Goal: Task Accomplishment & Management: Use online tool/utility

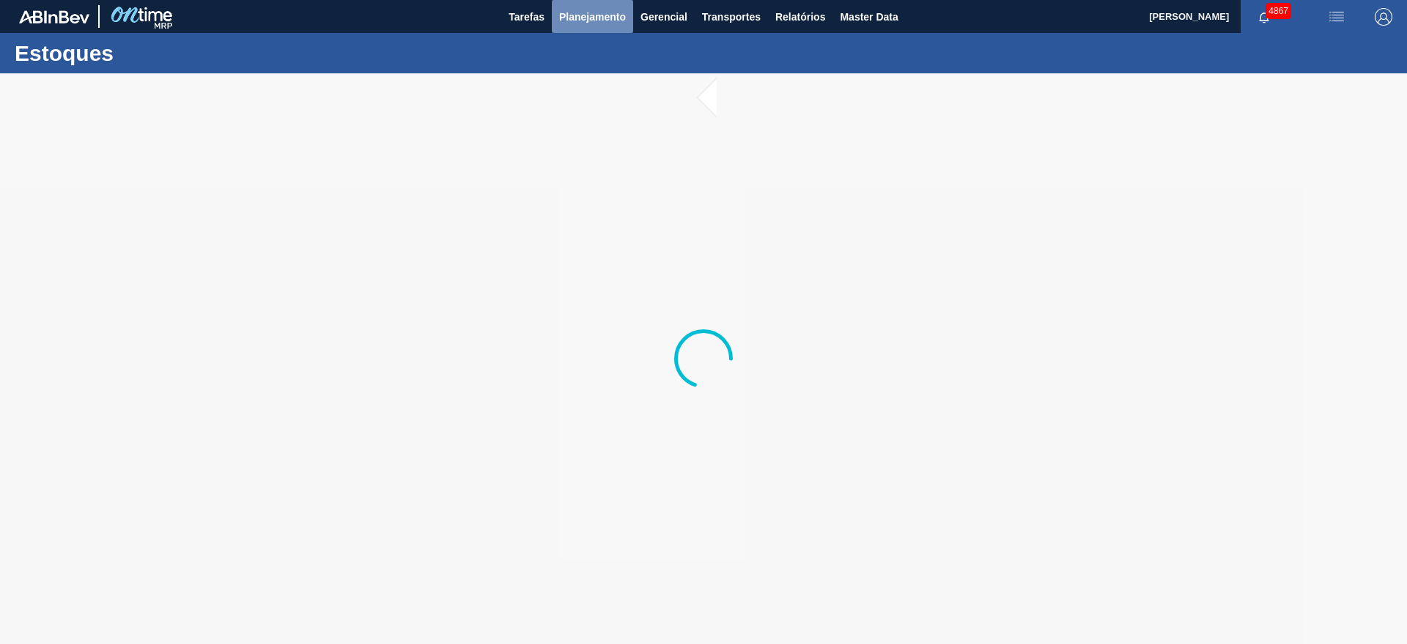
click at [623, 16] on span "Planejamento" at bounding box center [592, 17] width 67 height 18
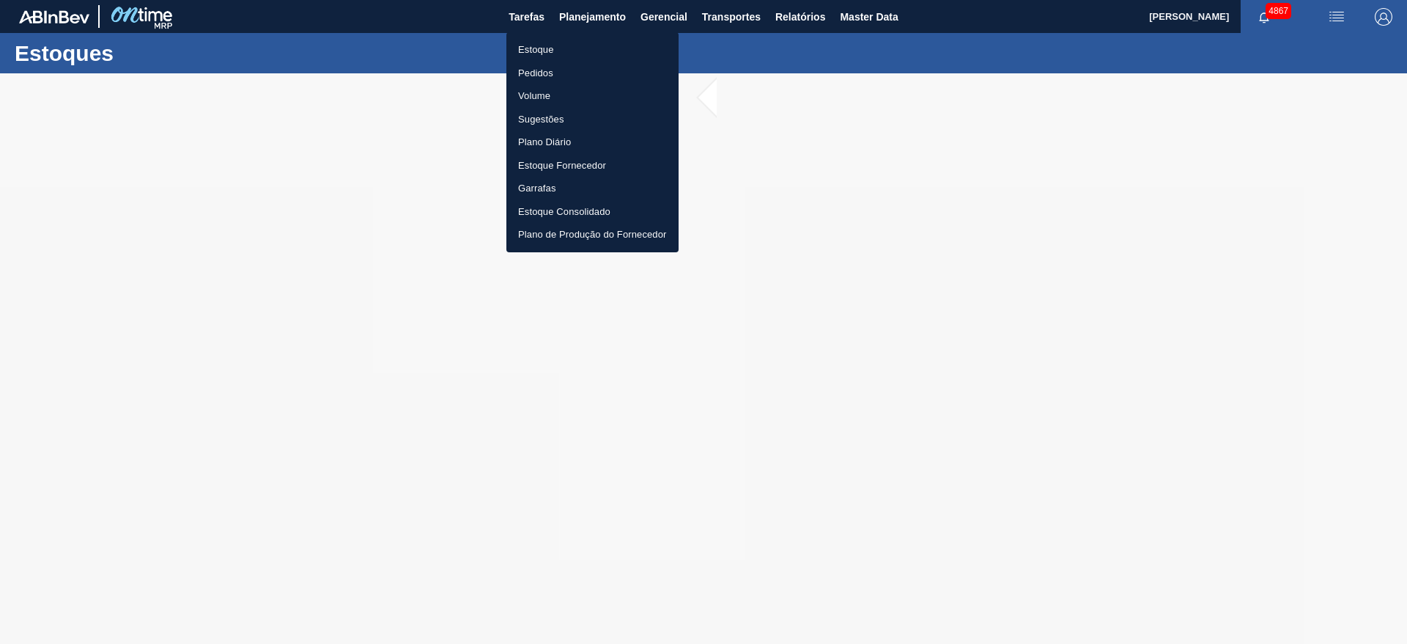
click at [592, 41] on li "Estoque" at bounding box center [593, 49] width 172 height 23
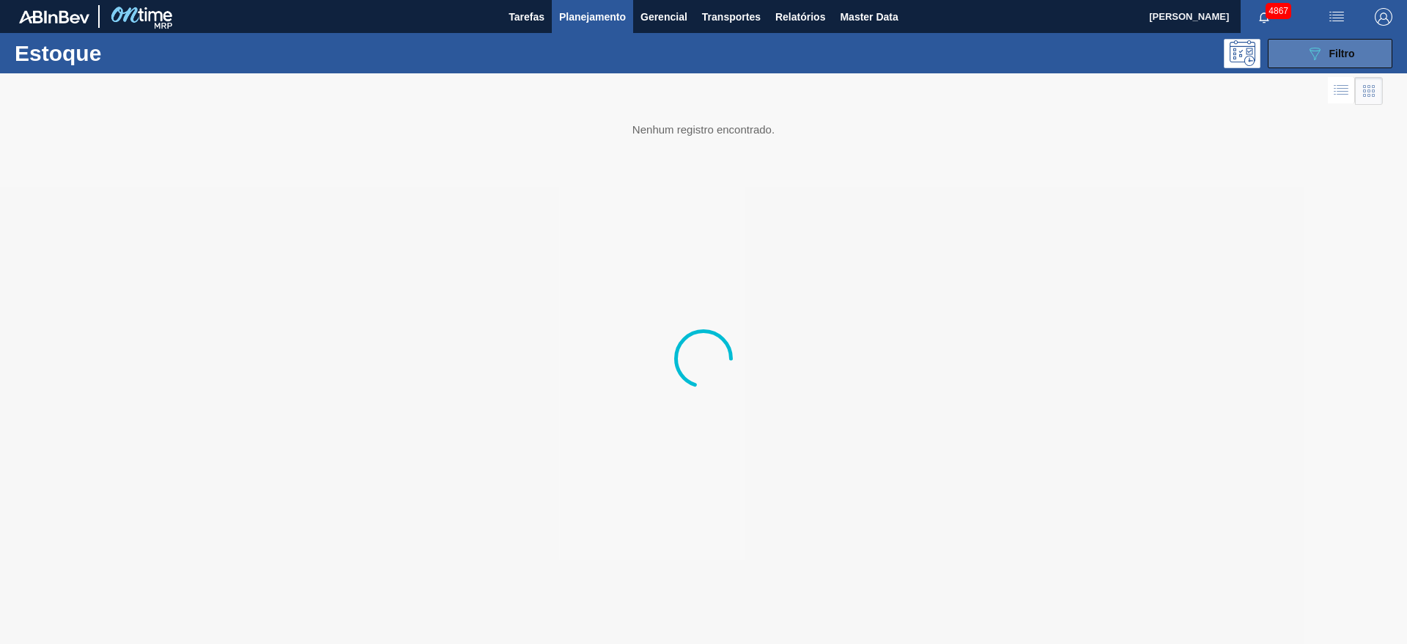
click at [1363, 50] on button "089F7B8B-B2A5-4AFE-B5C0-19BA573D28AC Filtro" at bounding box center [1330, 53] width 125 height 29
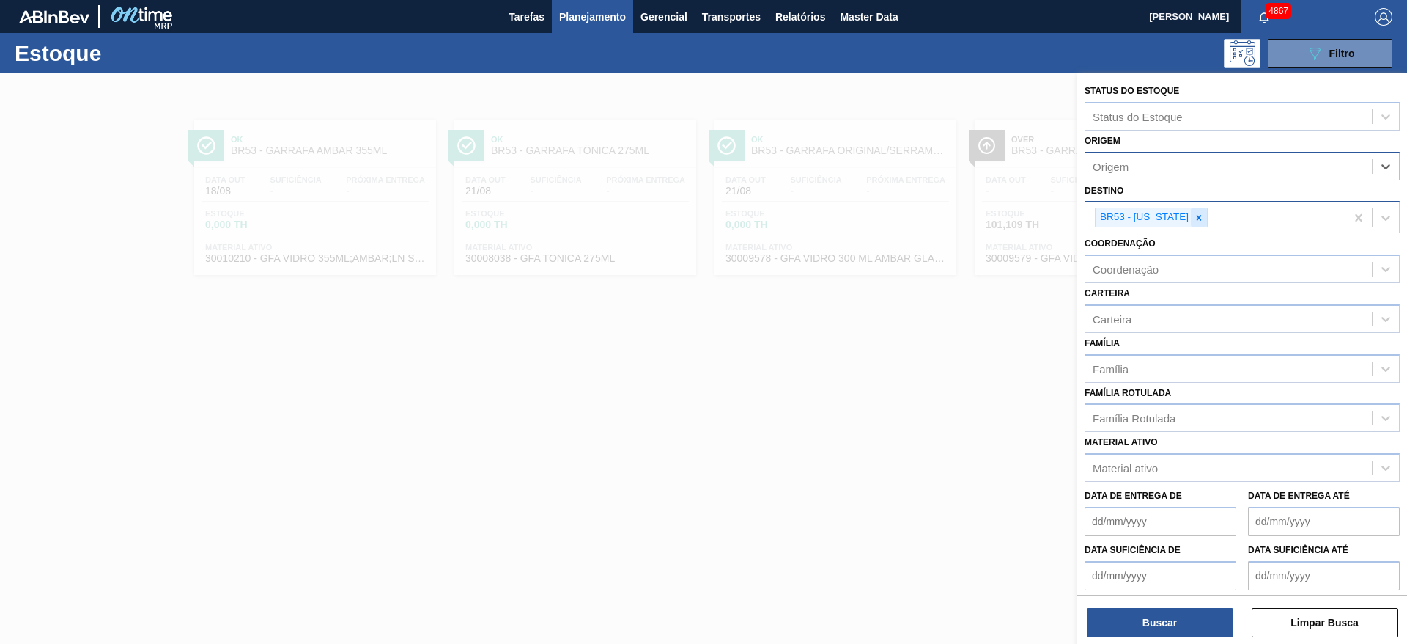
click at [1194, 220] on icon at bounding box center [1199, 218] width 10 height 10
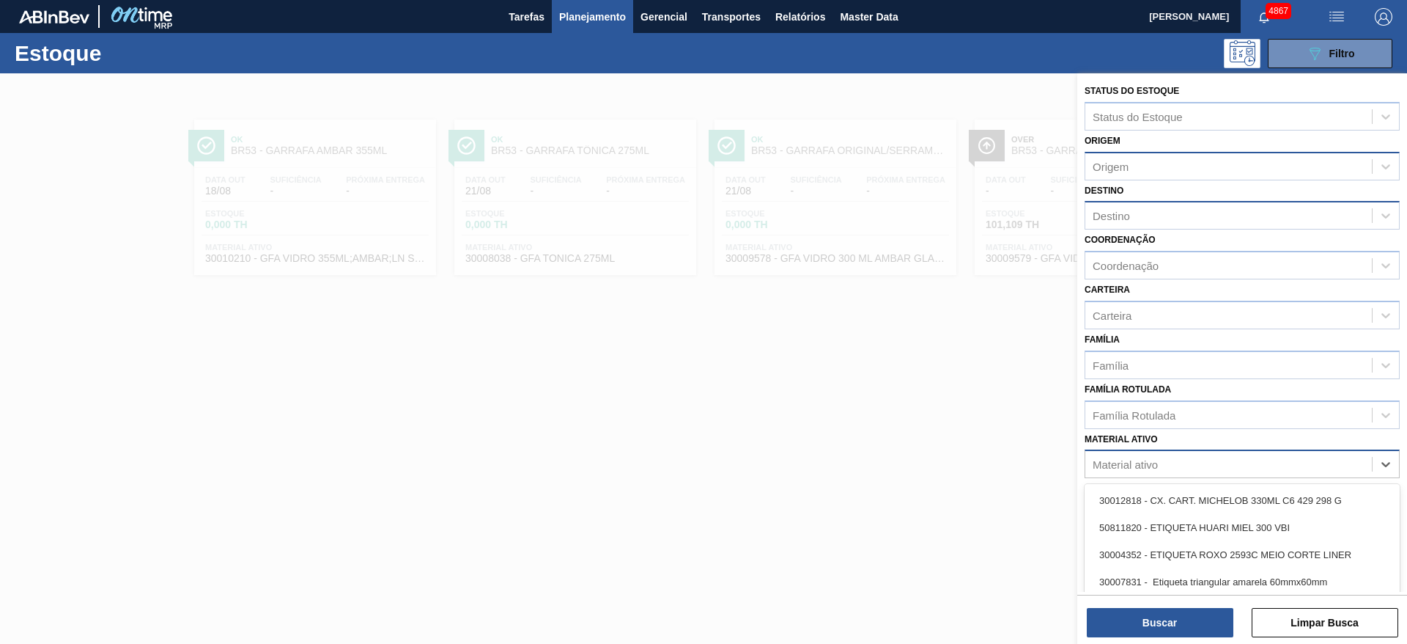
click at [1179, 466] on div "Material ativo" at bounding box center [1229, 464] width 287 height 21
click at [1162, 419] on div "Família Rotulada" at bounding box center [1134, 414] width 83 height 12
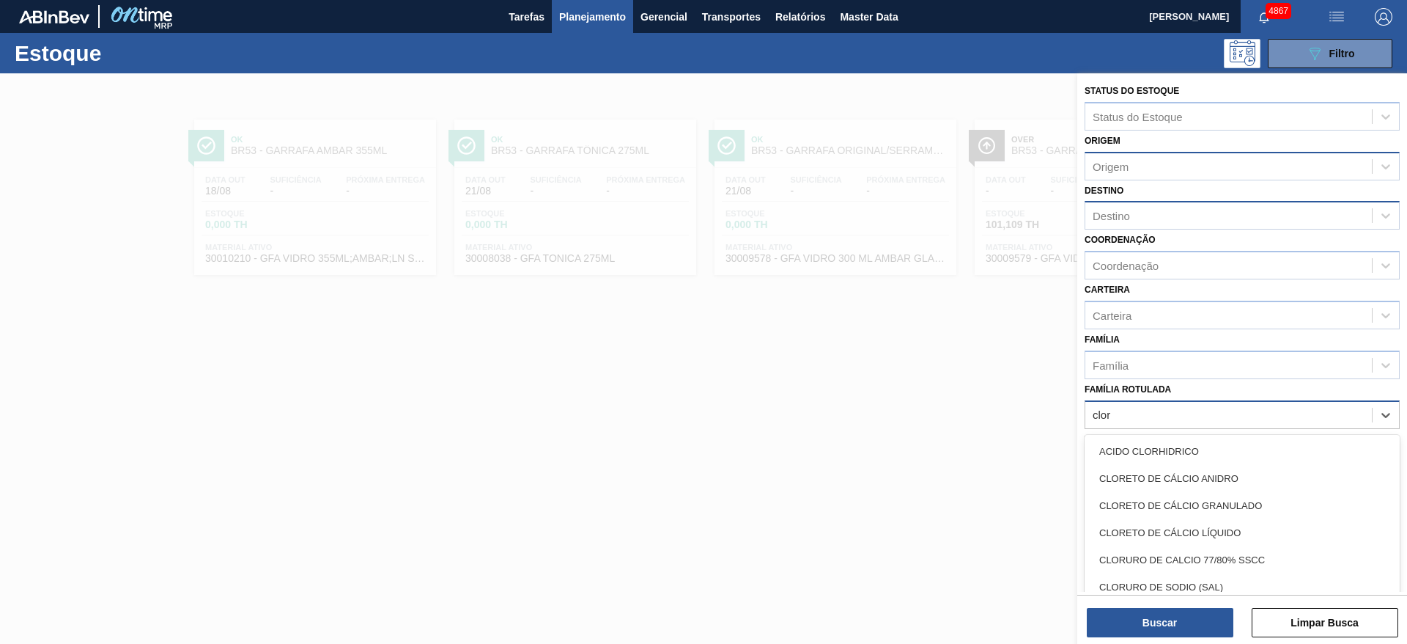
type Rotulada "clore"
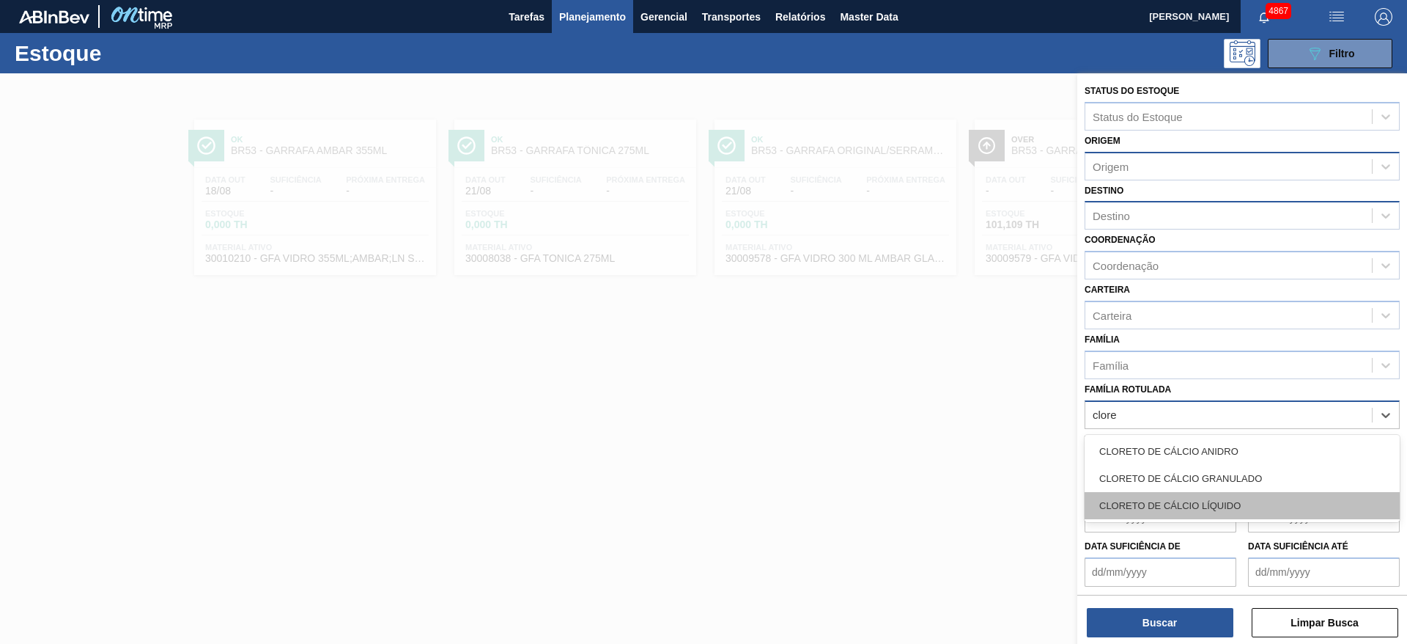
click at [1141, 509] on div "CLORETO DE CÁLCIO LÍQUIDO" at bounding box center [1242, 505] width 315 height 27
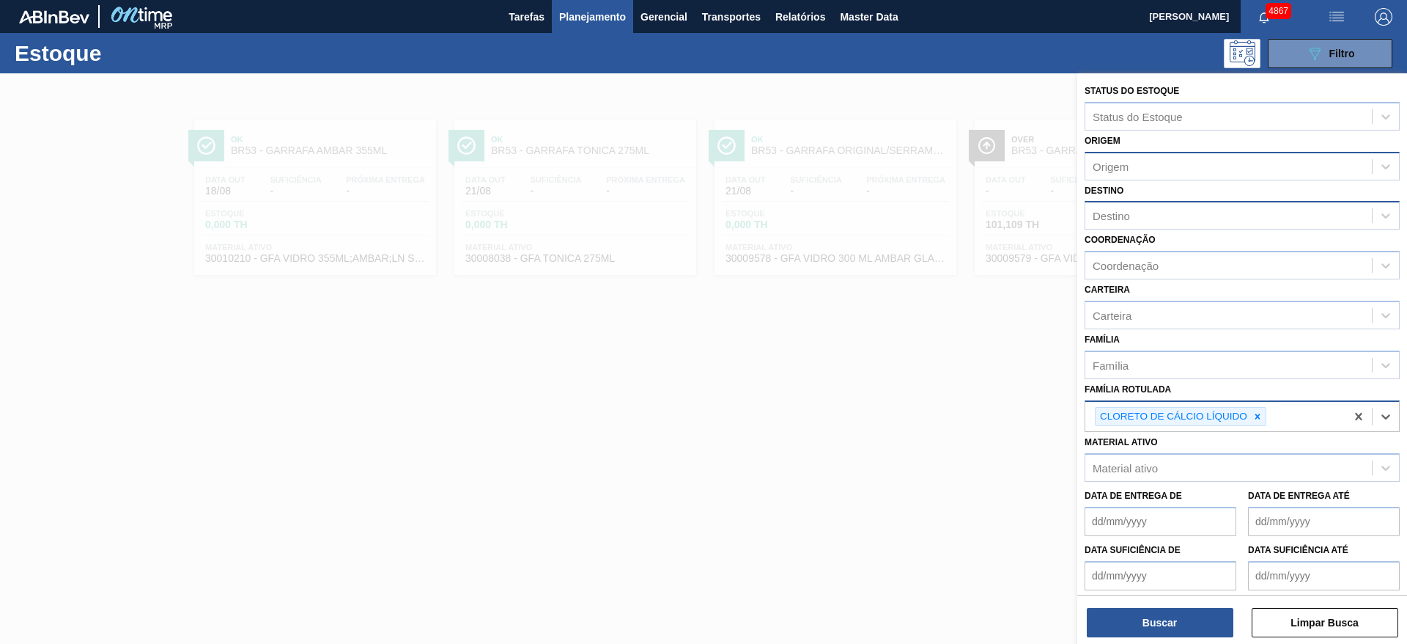
click at [1193, 216] on div "Destino" at bounding box center [1229, 215] width 287 height 21
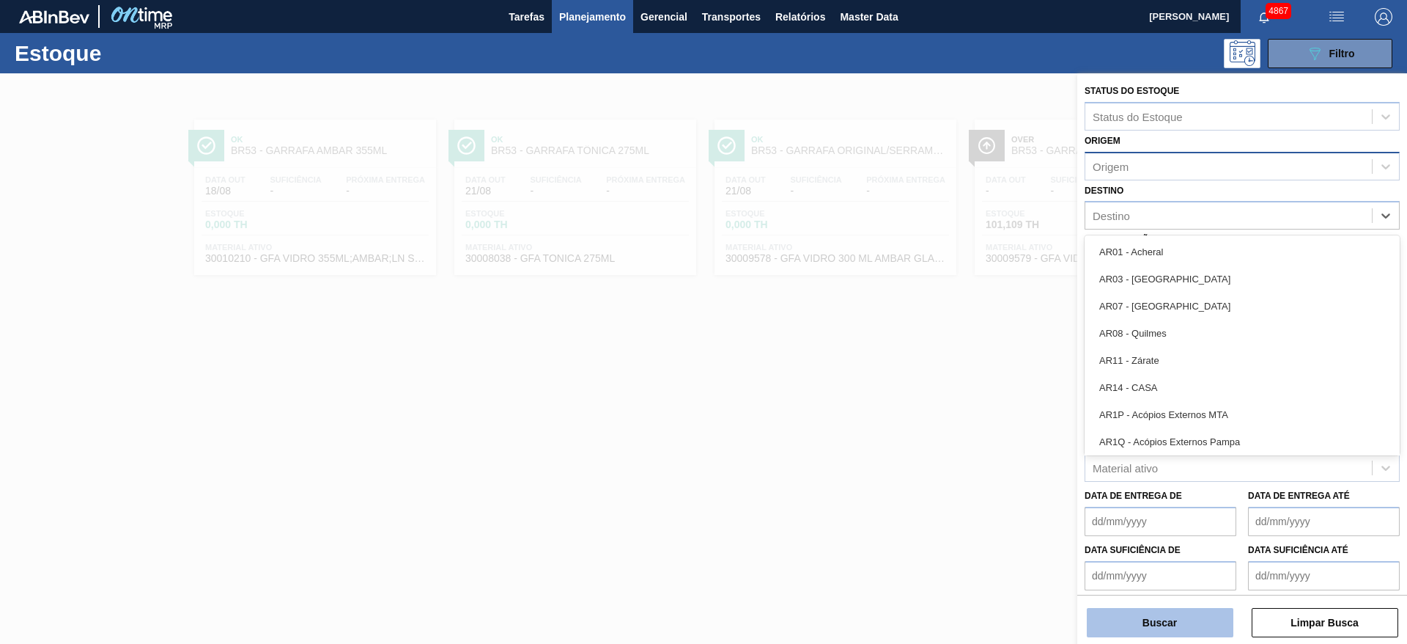
click at [1213, 616] on button "Buscar" at bounding box center [1160, 622] width 147 height 29
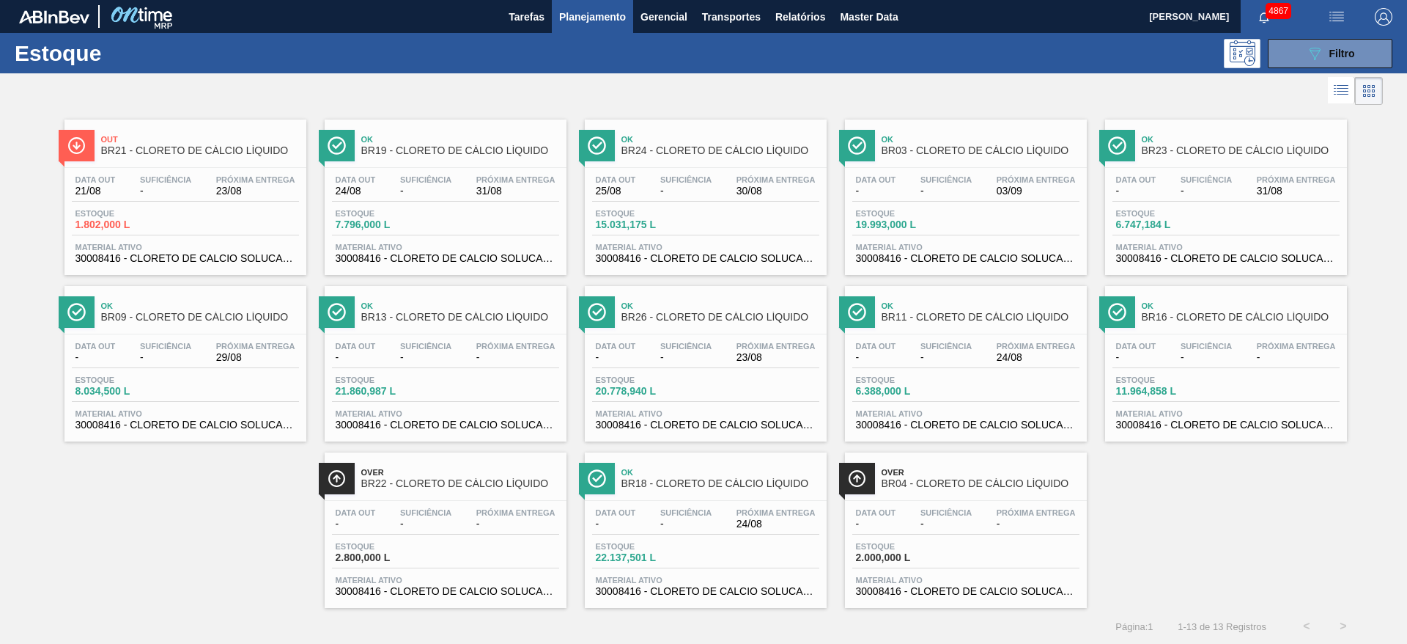
click at [260, 196] on div "Data out 21/08 Suficiência - Próxima Entrega 23/08" at bounding box center [185, 188] width 227 height 26
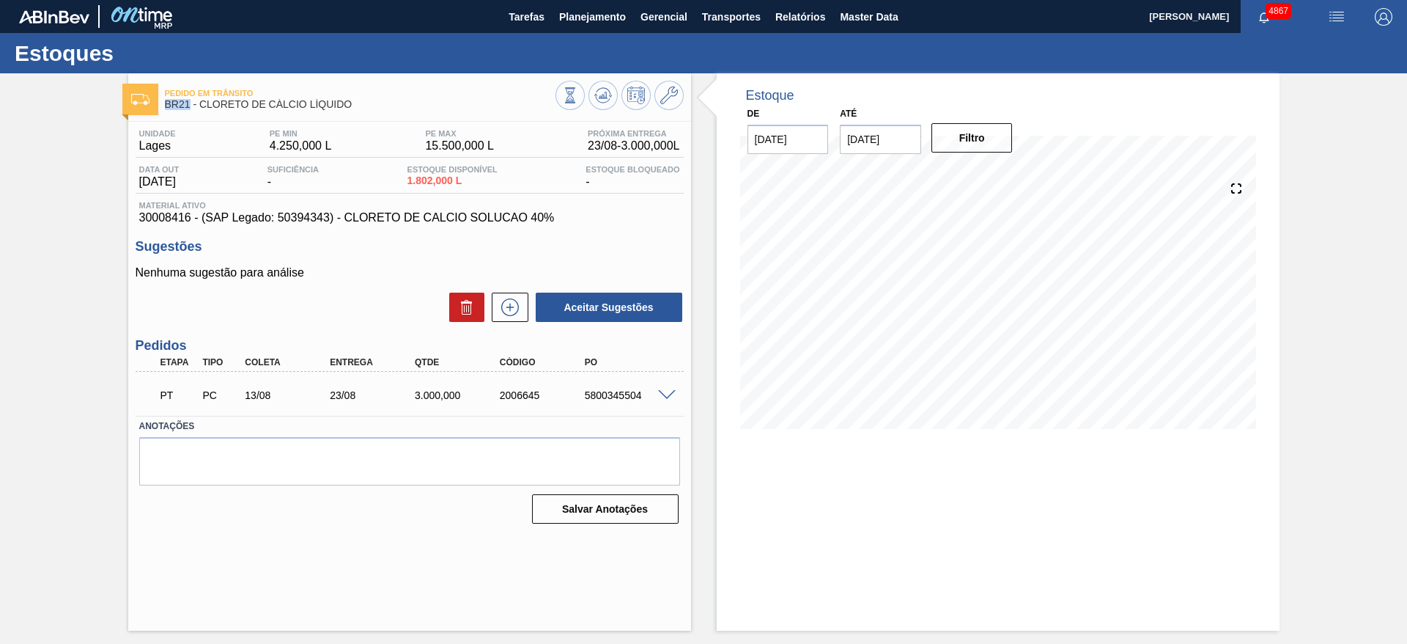
drag, startPoint x: 165, startPoint y: 107, endPoint x: 189, endPoint y: 108, distance: 24.2
click at [189, 108] on span "BR21 - CLORETO DE CÁLCIO LÍQUIDO" at bounding box center [360, 104] width 391 height 11
drag, startPoint x: 142, startPoint y: 222, endPoint x: 157, endPoint y: 216, distance: 15.8
click at [157, 216] on span "30008416 - (SAP Legado: 50394343) - CLORETO DE CALCIO SOLUCAO 40%" at bounding box center [409, 217] width 541 height 13
drag, startPoint x: 133, startPoint y: 214, endPoint x: 192, endPoint y: 219, distance: 59.6
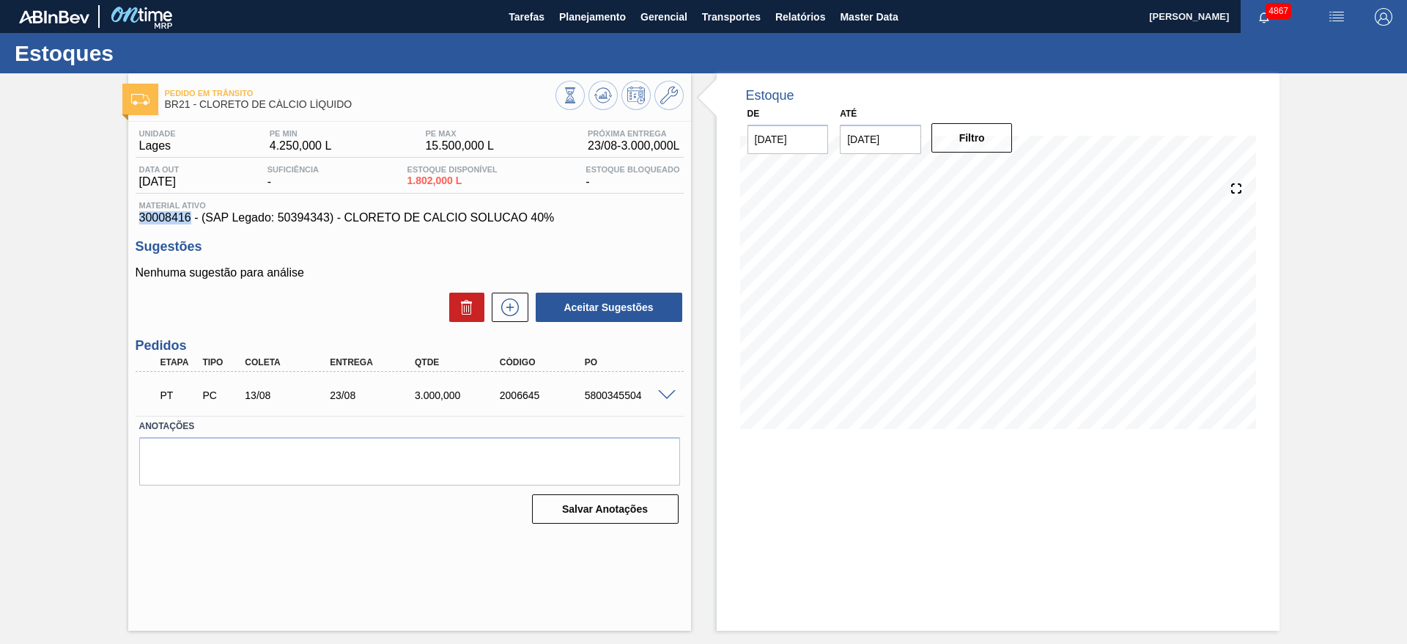
click at [192, 219] on div "Unidade Lages PE MIN 4.250,000 L PE MAX 15.500,000 L Próxima Entrega 23/08 - 3.…" at bounding box center [409, 325] width 563 height 407
copy span "30008416"
click at [1332, 405] on div "Pedido em Trânsito BR21 - CLORETO DE CÁLCIO LÍQUIDO Unidade Lages PE MIN 4.250,…" at bounding box center [703, 351] width 1407 height 557
click at [733, 263] on div "Estoque De 22/08/2025 Até 05/09/2025 Filtro 22/08 Projeção de Estoque 2,862 Nec…" at bounding box center [998, 262] width 563 height 378
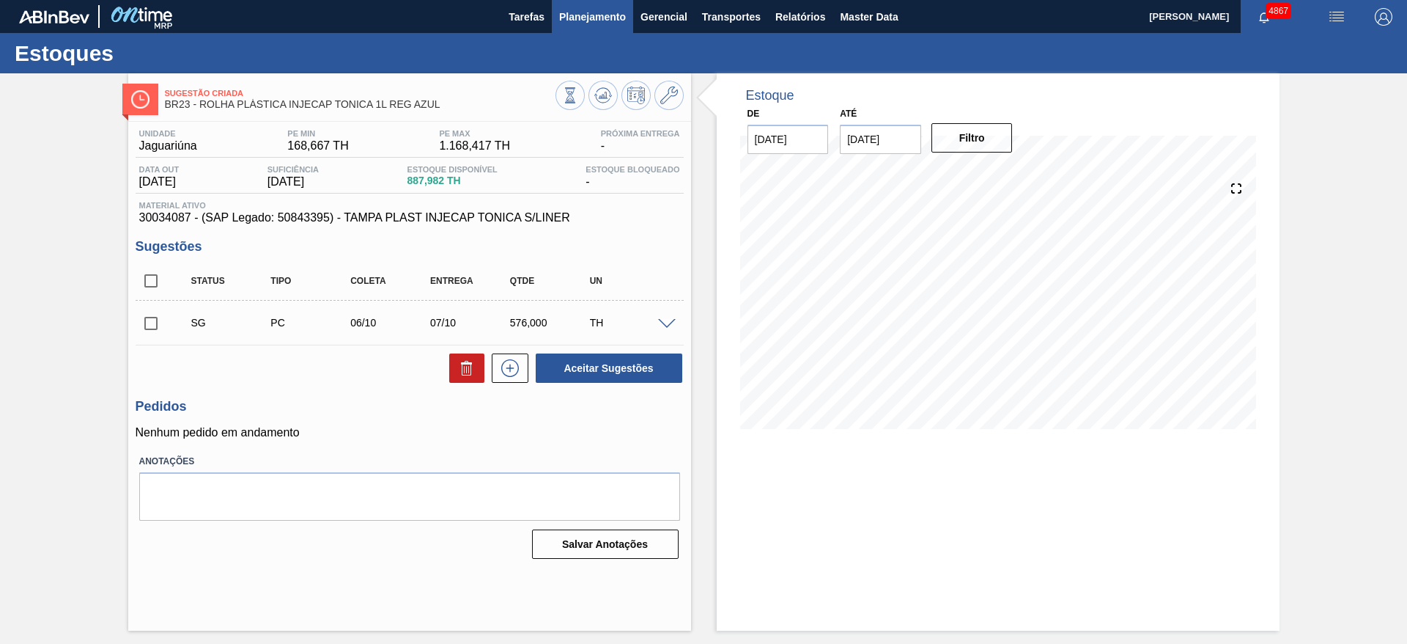
click at [606, 26] on button "Planejamento" at bounding box center [592, 16] width 81 height 33
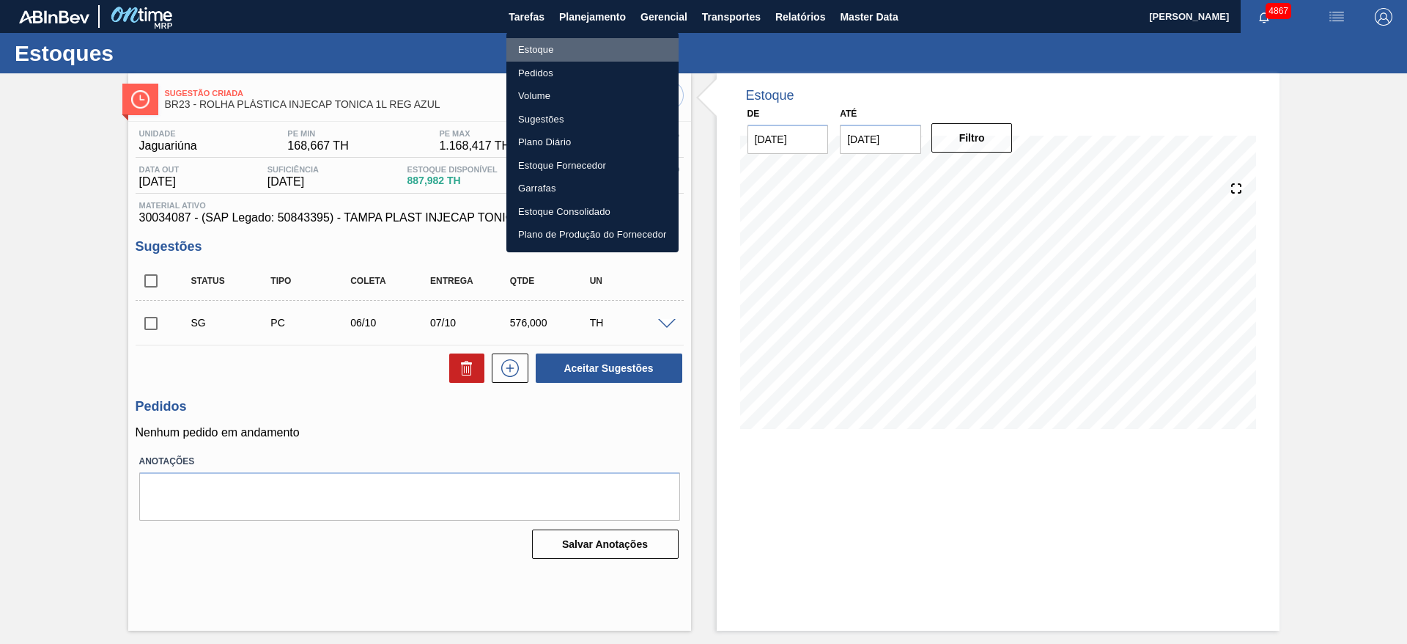
click at [578, 54] on li "Estoque" at bounding box center [593, 49] width 172 height 23
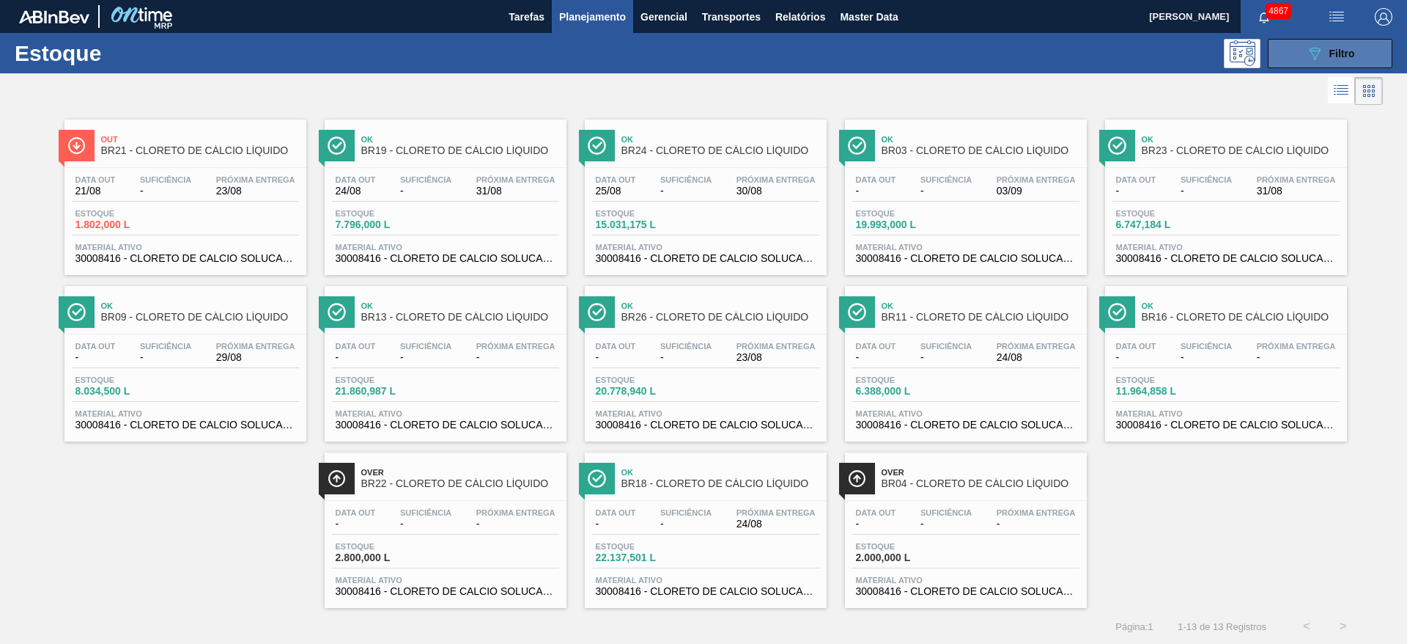
click at [1310, 45] on icon "089F7B8B-B2A5-4AFE-B5C0-19BA573D28AC" at bounding box center [1315, 54] width 18 height 18
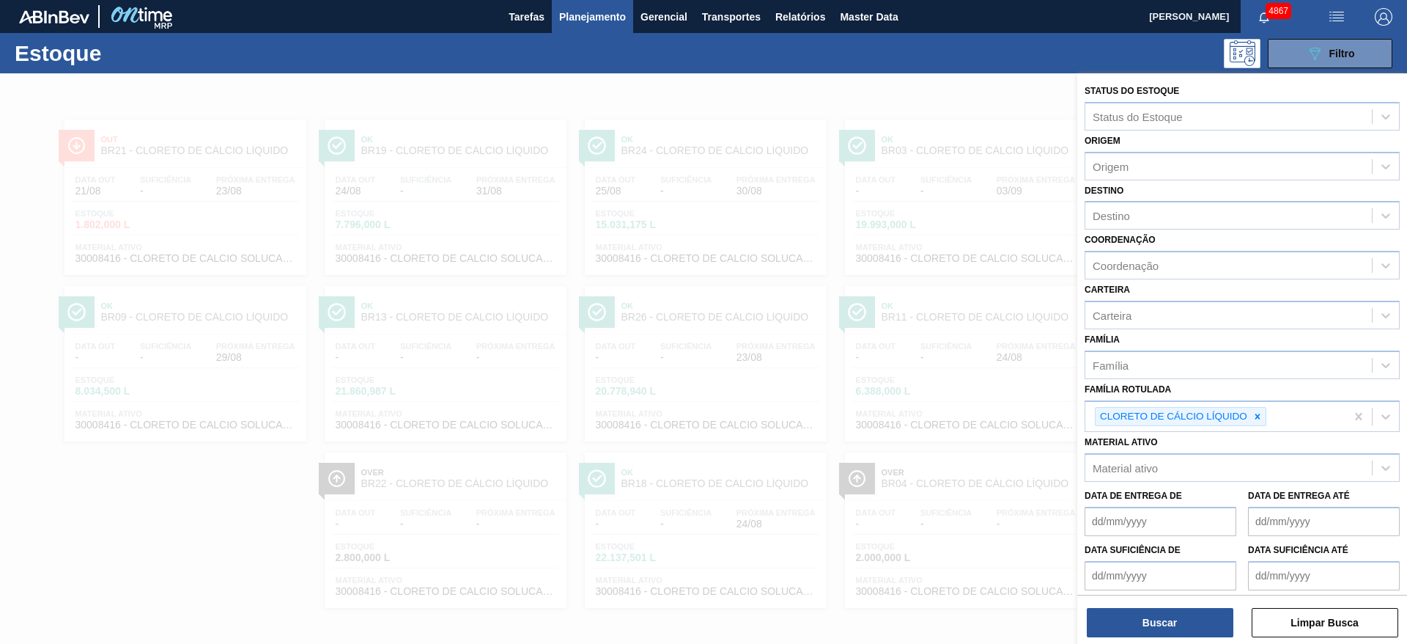
click at [409, 127] on div at bounding box center [703, 395] width 1407 height 644
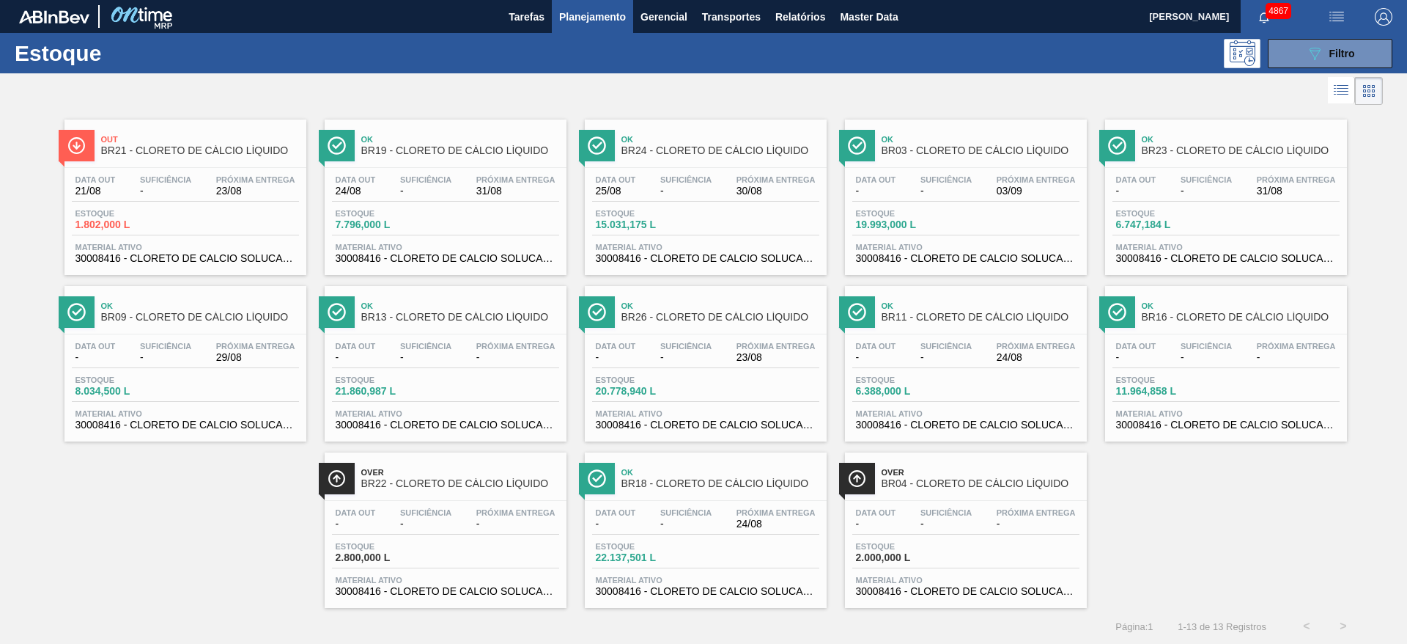
click at [220, 228] on div "Estoque 1.802,000 L" at bounding box center [185, 222] width 227 height 26
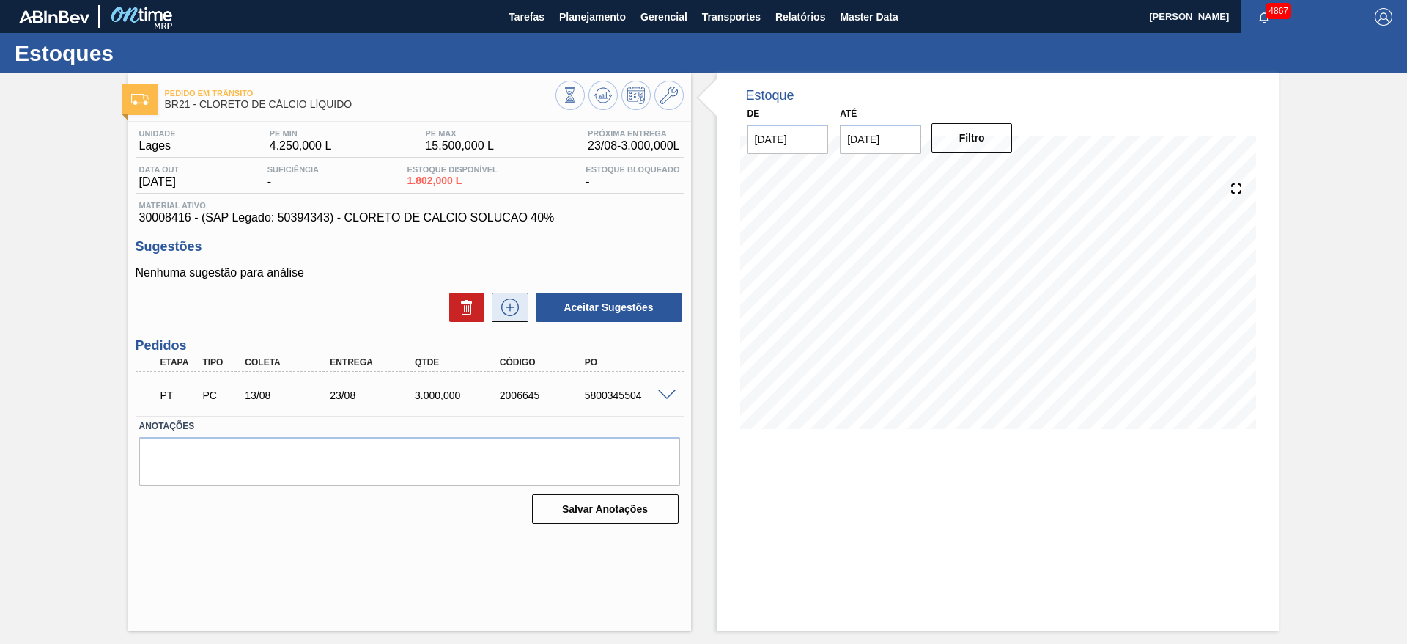
click at [523, 304] on button at bounding box center [510, 306] width 37 height 29
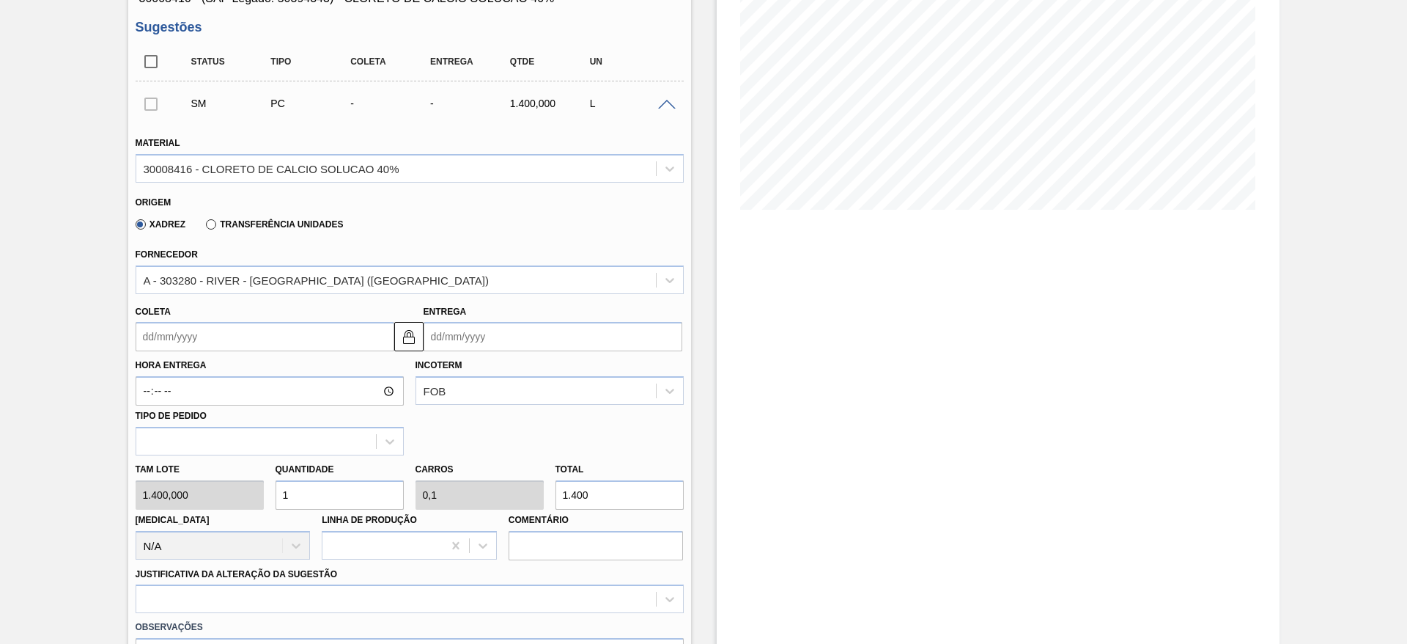
scroll to position [220, 0]
click at [282, 331] on input "Coleta" at bounding box center [265, 335] width 259 height 29
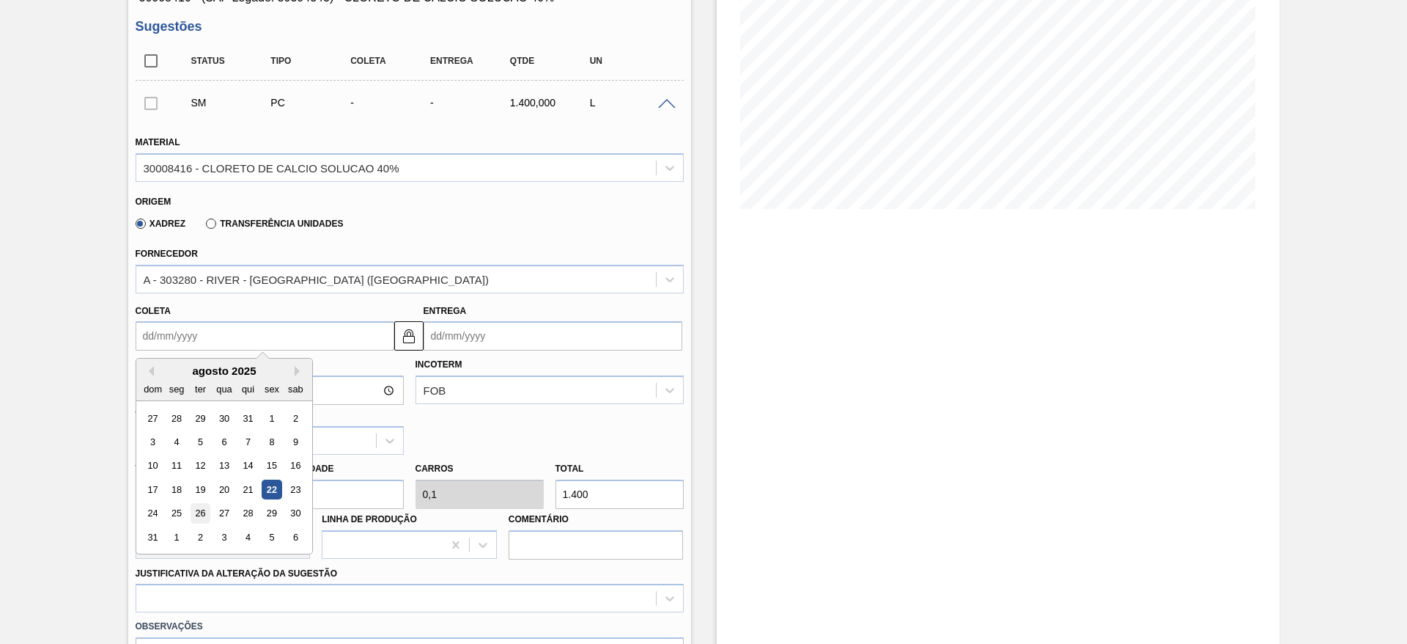
click at [196, 515] on div "26" at bounding box center [200, 514] width 20 height 20
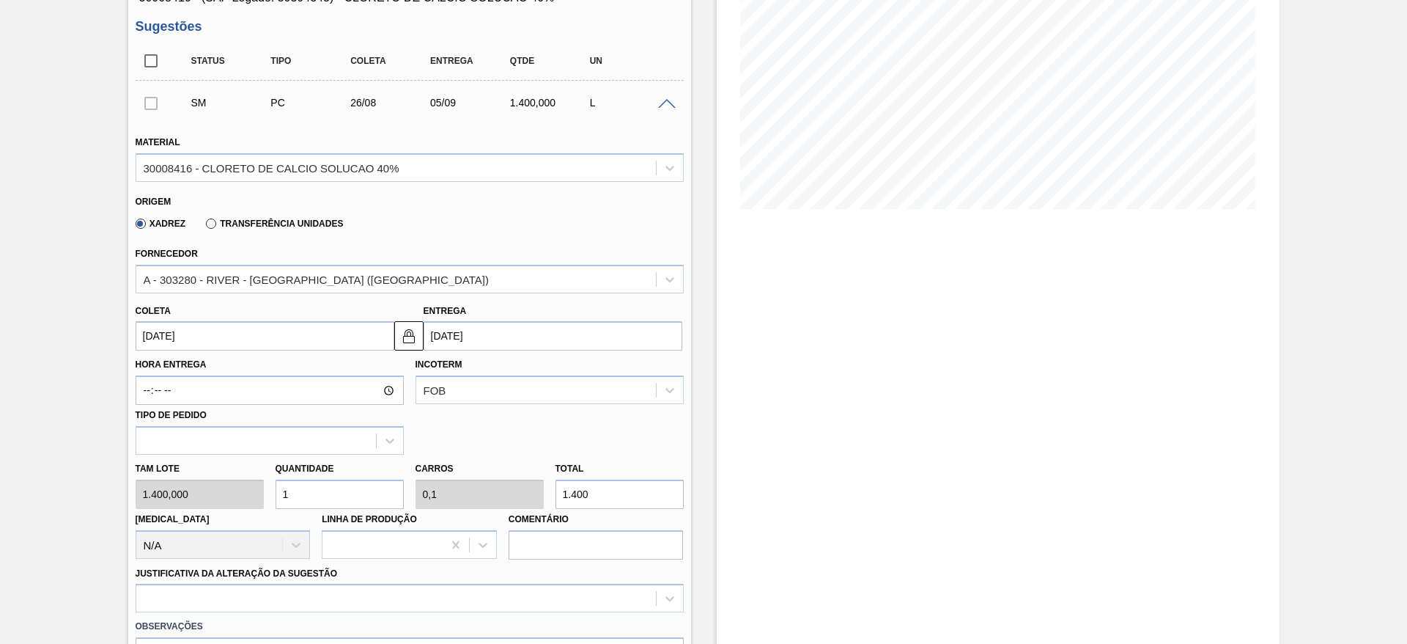
type input "[DATE]"
click at [260, 490] on div "Tam lote 1.400,000 Quantidade 1 Carros 0,1 Total 1.400 [MEDICAL_DATA] N/A Linha…" at bounding box center [410, 507] width 560 height 105
type input "4"
type input "0,4"
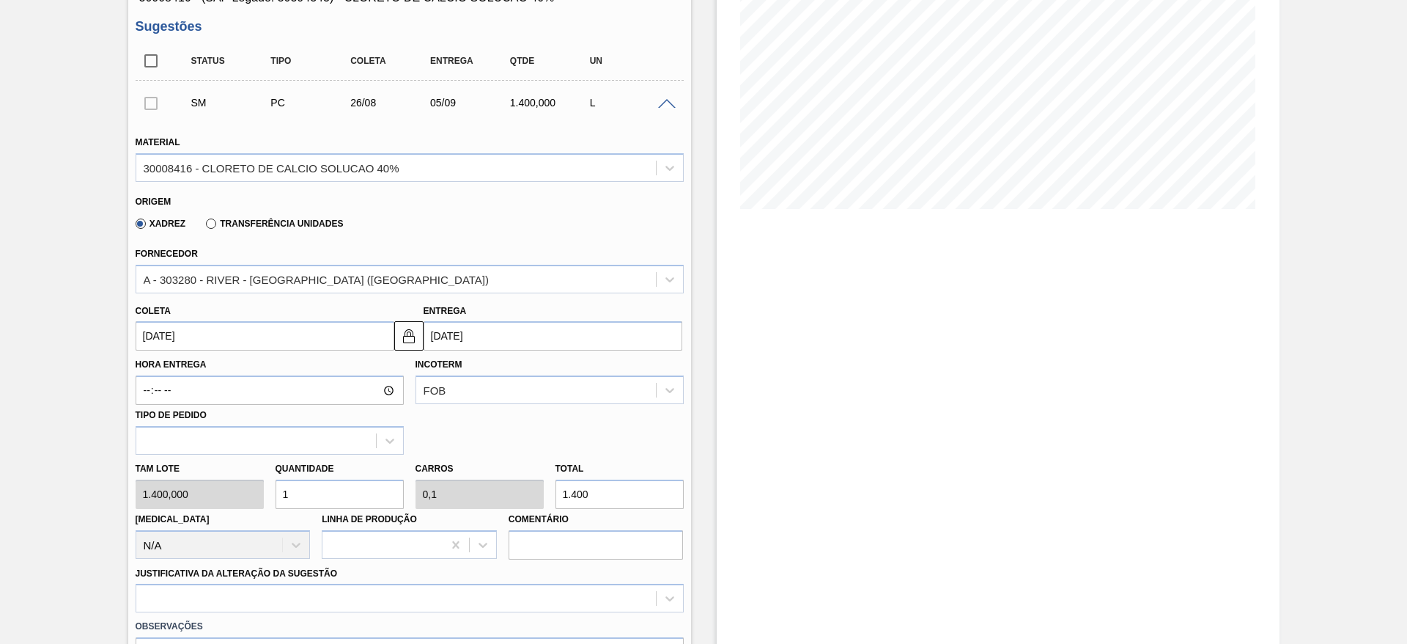
type input "5.600"
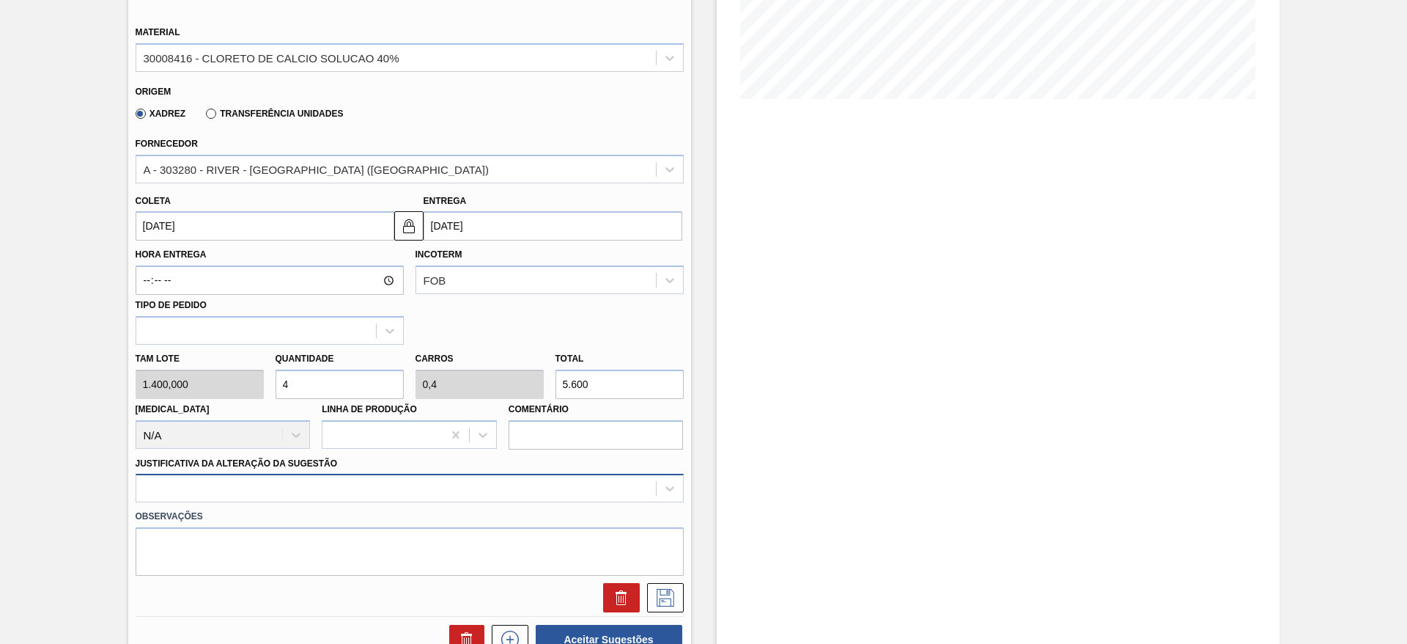
click at [291, 483] on div at bounding box center [410, 488] width 548 height 29
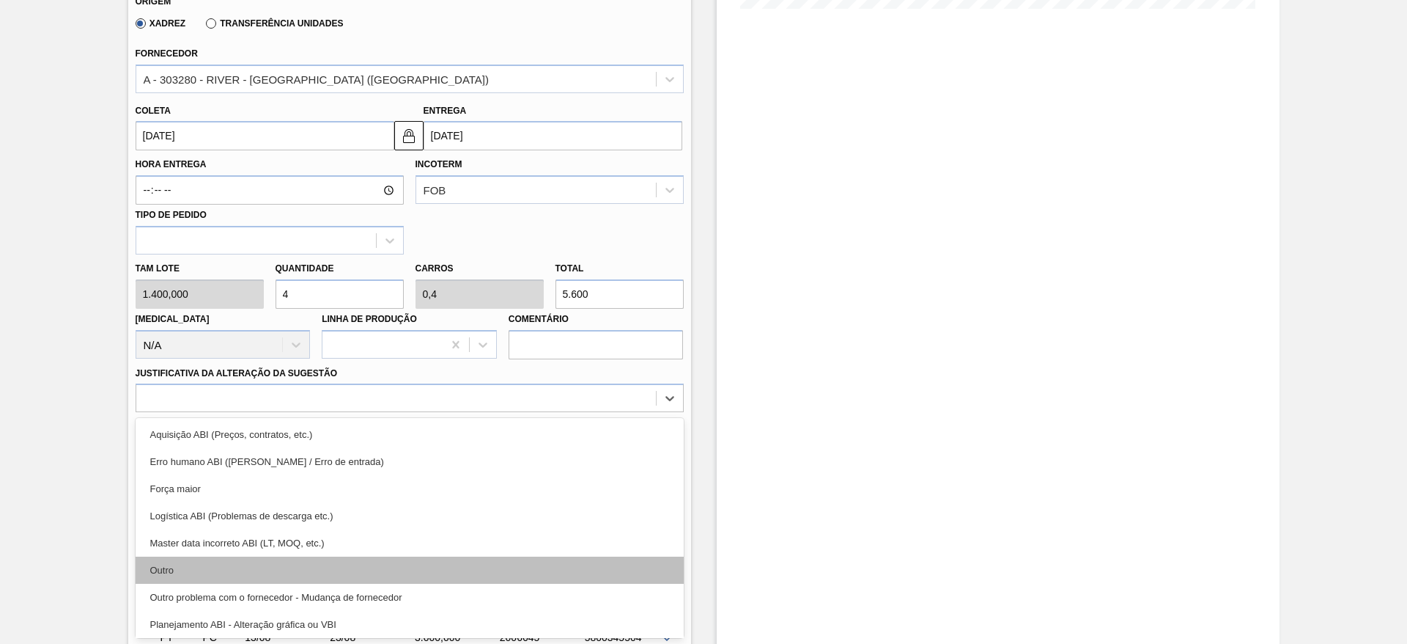
click at [320, 575] on div "Outro" at bounding box center [410, 569] width 548 height 27
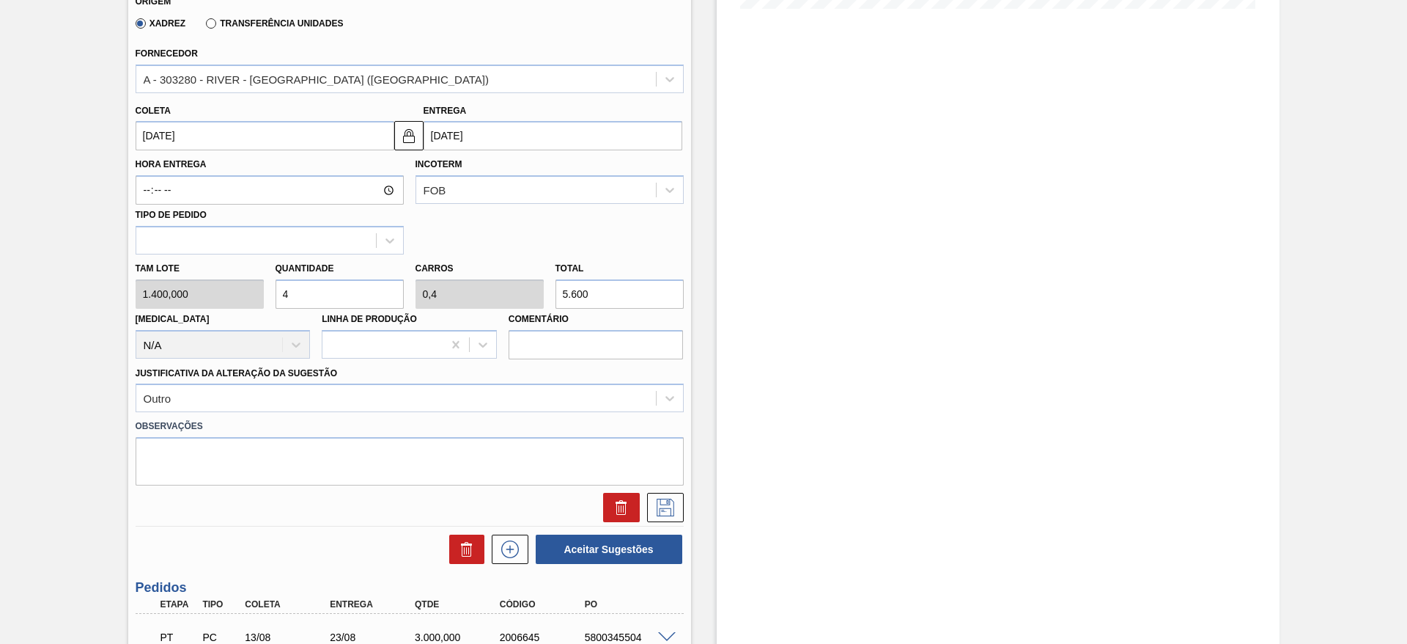
click at [254, 301] on div "Tam lote 1.400,000 Quantidade 4 Carros 0,4 Total 5.600 [MEDICAL_DATA] N/A Linha…" at bounding box center [410, 306] width 560 height 105
type input "5"
type input "0,5"
type input "7.000"
type input "5"
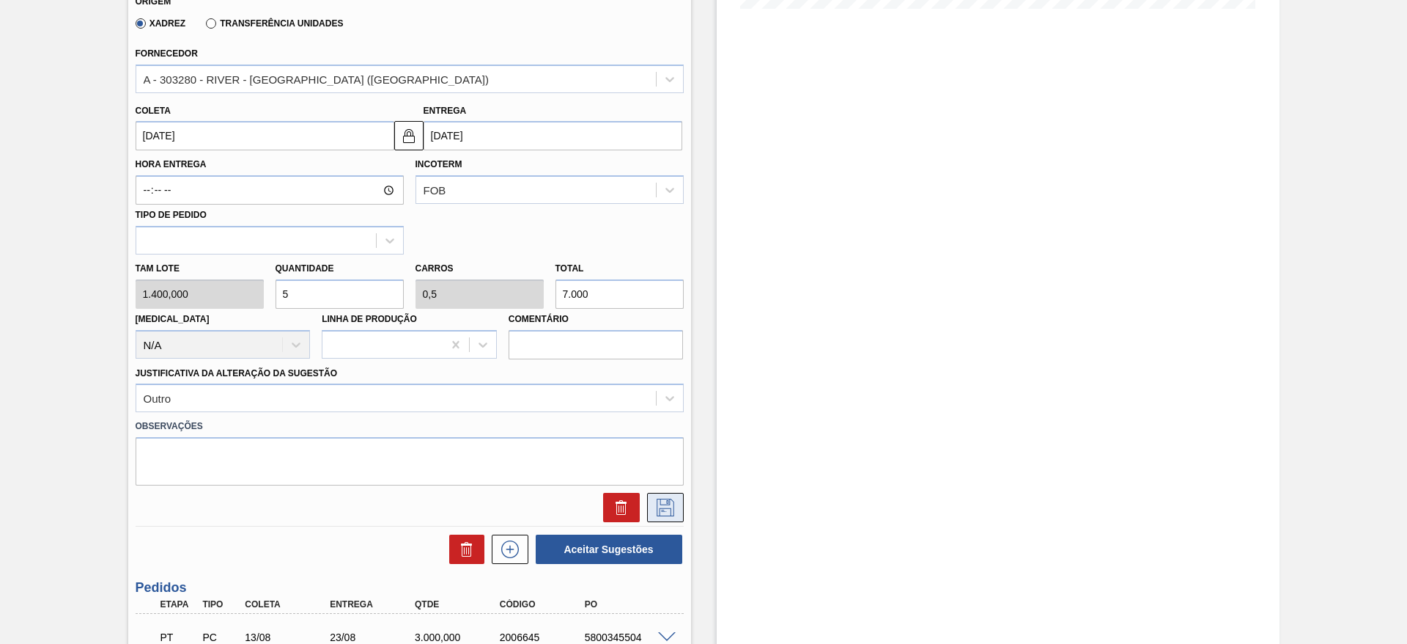
click at [668, 507] on icon at bounding box center [665, 507] width 23 height 18
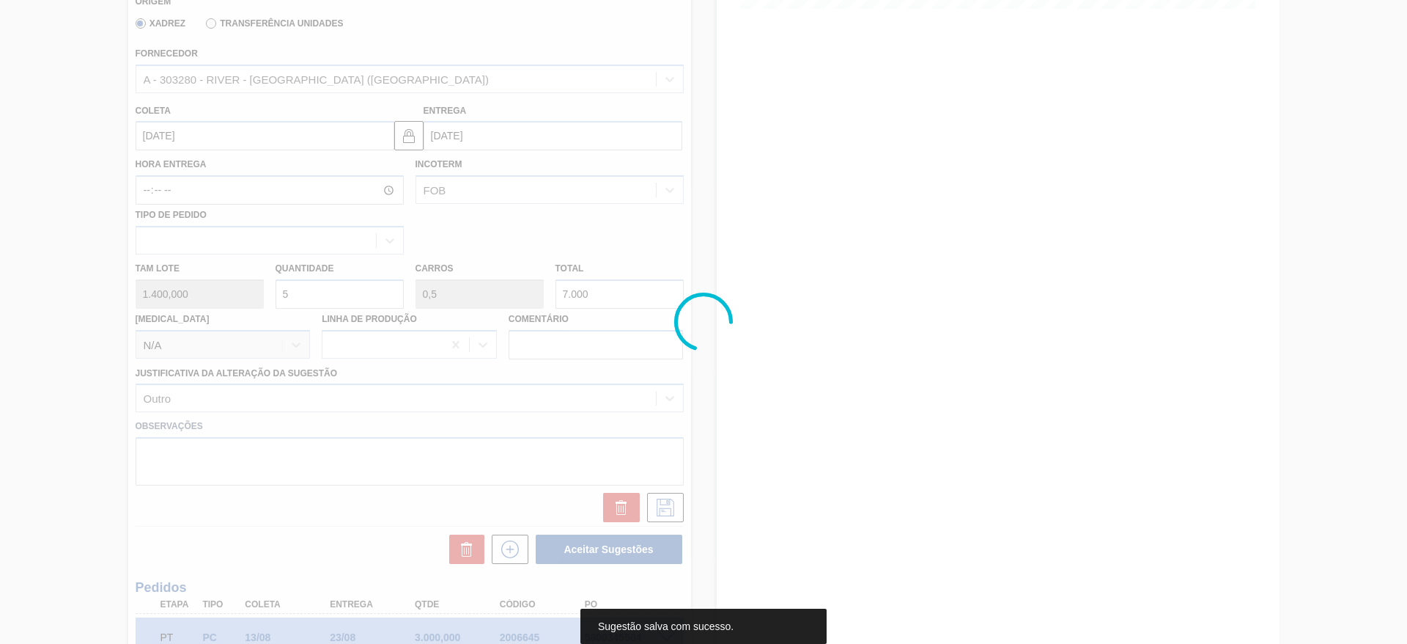
scroll to position [0, 0]
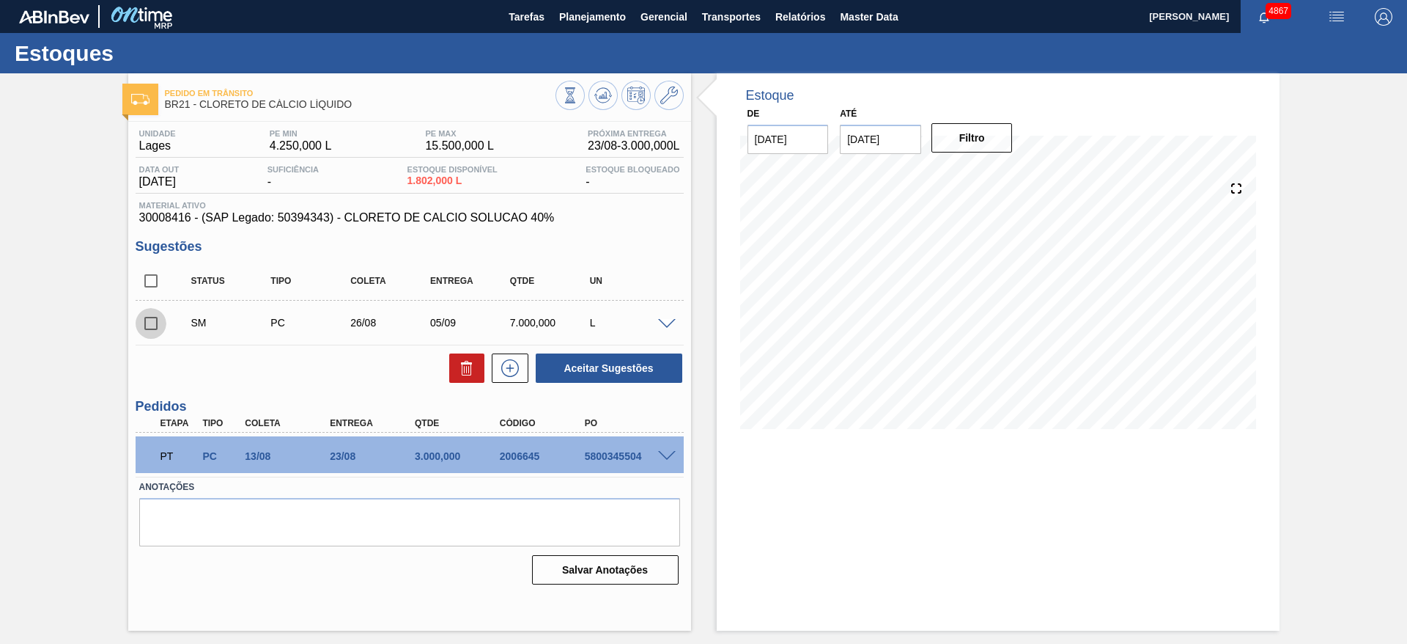
click at [150, 320] on input "checkbox" at bounding box center [151, 323] width 31 height 31
click at [664, 362] on button "Aceitar Sugestões" at bounding box center [609, 367] width 147 height 29
checkbox input "false"
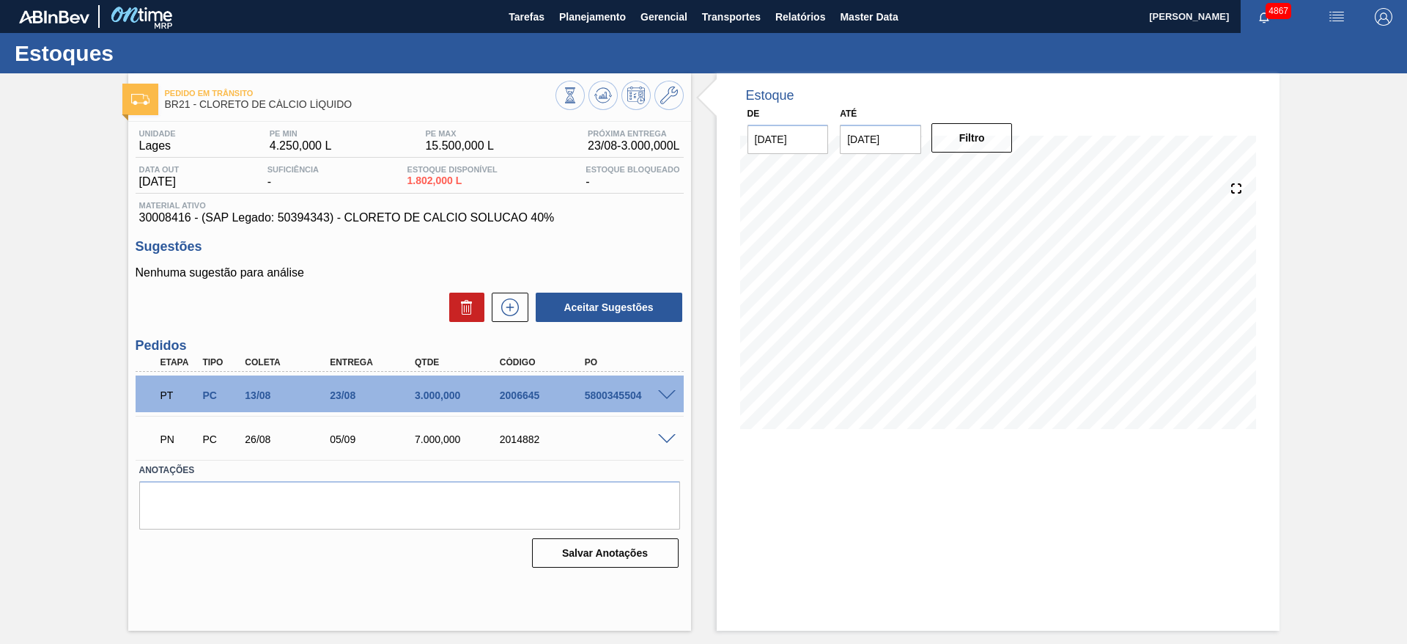
click at [1094, 108] on div "Estoque De [DATE] Até [DATE] Filtro 23/08 Projeção de Estoque 5,862 [DOMAIN_NAM…" at bounding box center [998, 262] width 563 height 378
